Goal: Task Accomplishment & Management: Manage account settings

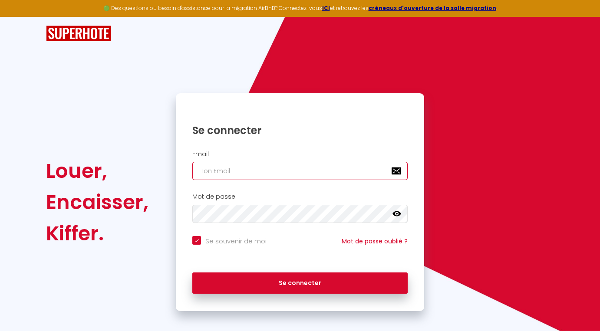
type input "[EMAIL_ADDRESS][PERSON_NAME][DOMAIN_NAME]"
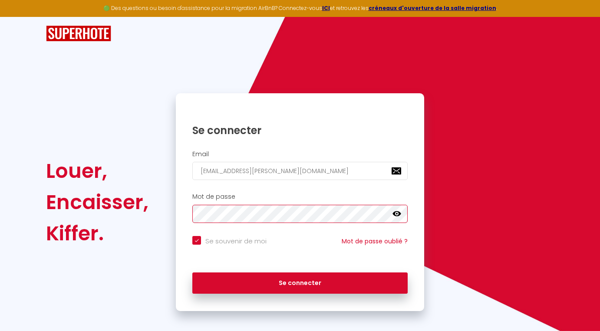
click at [300, 282] on button "Se connecter" at bounding box center [299, 284] width 215 height 22
checkbox input "true"
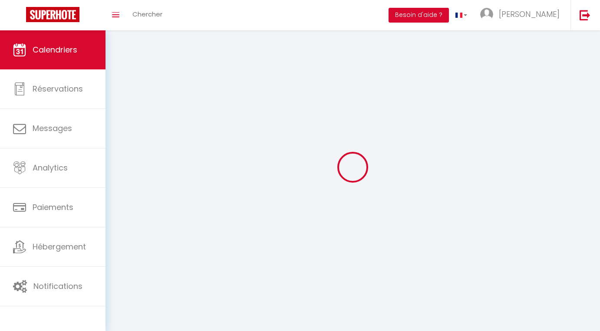
select select
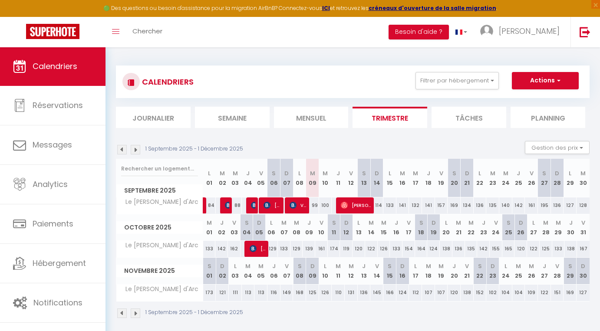
select select
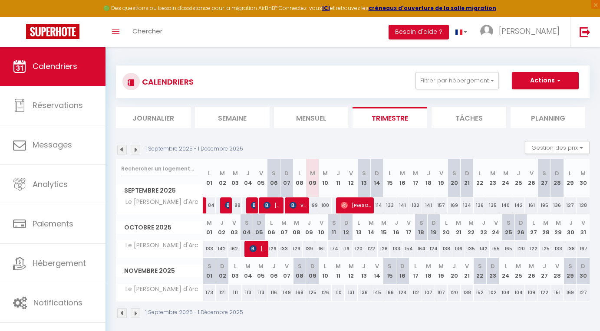
select select
click at [298, 207] on span "Virien Sun" at bounding box center [298, 205] width 17 height 16
select select "OK"
select select "KO"
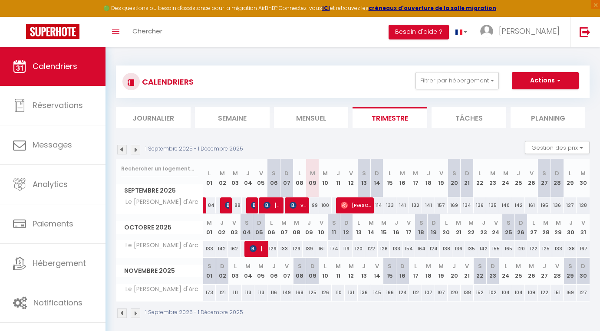
select select "0"
select select "1"
select select
select select "33656"
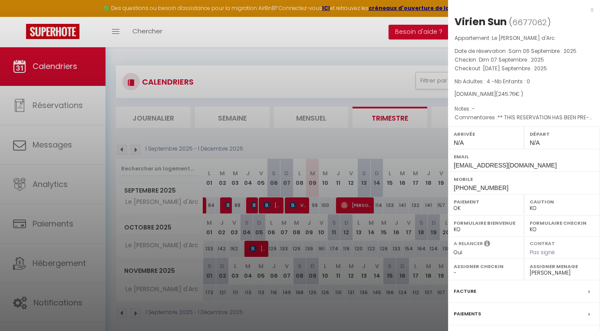
click at [358, 205] on div at bounding box center [300, 165] width 600 height 331
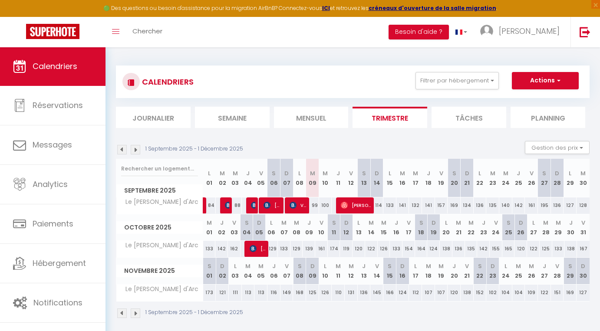
click at [358, 205] on span "[PERSON_NAME]" at bounding box center [356, 205] width 30 height 16
select select "OK"
